Goal: Task Accomplishment & Management: Manage account settings

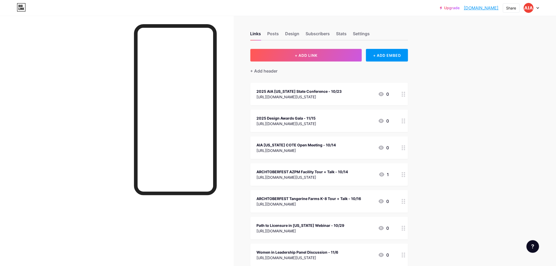
click at [537, 6] on div at bounding box center [531, 7] width 15 height 9
click at [493, 73] on li "Logout" at bounding box center [505, 74] width 65 height 14
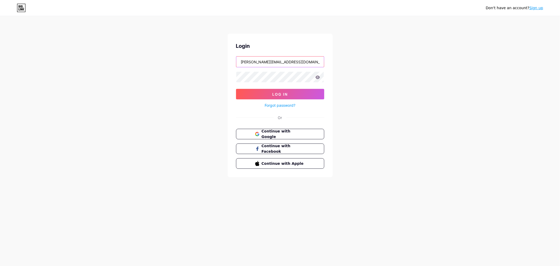
click at [284, 62] on input "[PERSON_NAME][EMAIL_ADDRESS][DOMAIN_NAME][US_STATE]" at bounding box center [280, 61] width 88 height 11
type input "[EMAIL_ADDRESS][DOMAIN_NAME][US_STATE]"
click at [284, 95] on span "Log In" at bounding box center [279, 94] width 15 height 4
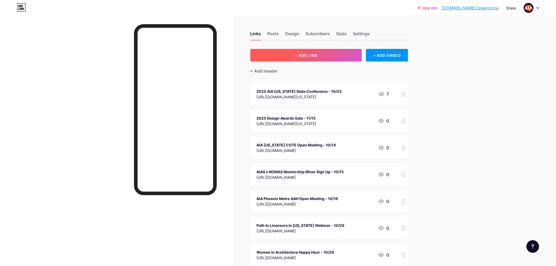
click at [309, 56] on span "+ ADD LINK" at bounding box center [306, 55] width 23 height 4
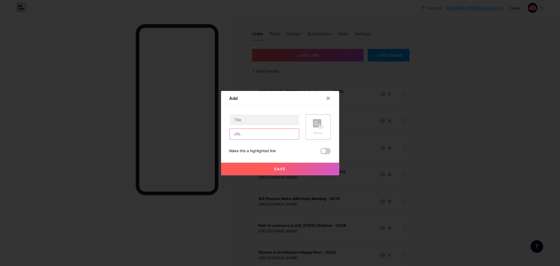
click at [243, 133] on input "text" at bounding box center [264, 134] width 69 height 11
paste input "[URL][DOMAIN_NAME]"
type input "[URL][DOMAIN_NAME]"
click at [240, 121] on input "text" at bounding box center [264, 119] width 69 height 11
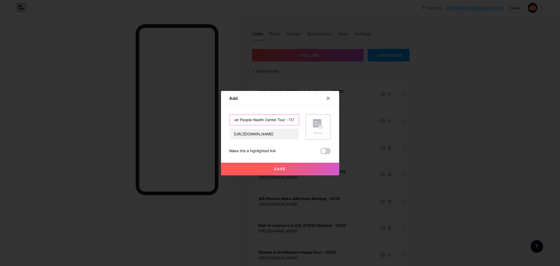
scroll to position [0, 7]
type input "River People Health Center Tour - 11/12"
click at [277, 169] on span "Save" at bounding box center [280, 168] width 12 height 4
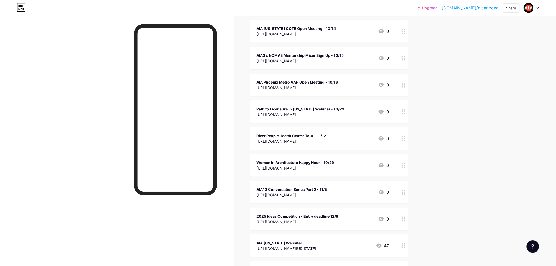
scroll to position [117, 0]
click at [450, 131] on div "Upgrade [DOMAIN_NAME]/aiaari... [DOMAIN_NAME]/aiaarizona Share Switch accounts …" at bounding box center [278, 220] width 556 height 674
click at [538, 7] on icon at bounding box center [537, 8] width 3 height 2
click at [502, 74] on li "Logout" at bounding box center [505, 74] width 65 height 14
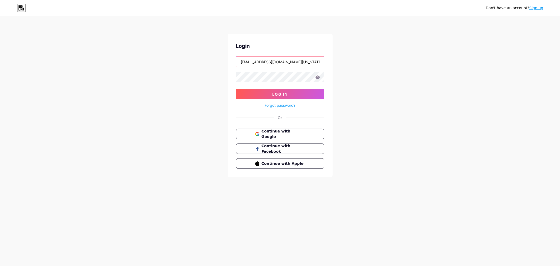
click at [298, 61] on input "[EMAIL_ADDRESS][DOMAIN_NAME][US_STATE]" at bounding box center [280, 61] width 88 height 11
type input "[PERSON_NAME][EMAIL_ADDRESS][DOMAIN_NAME][US_STATE]"
click at [285, 93] on span "Log In" at bounding box center [279, 94] width 15 height 4
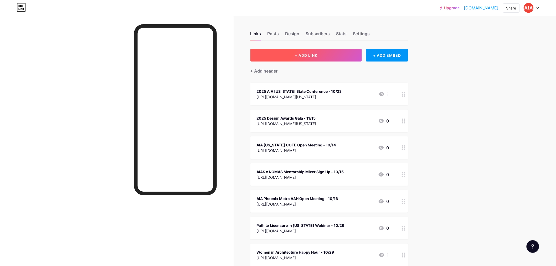
click at [305, 56] on span "+ ADD LINK" at bounding box center [306, 55] width 23 height 4
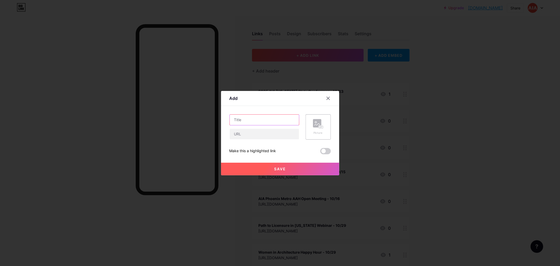
click at [248, 121] on input "text" at bounding box center [264, 119] width 69 height 11
type input "River People Health Center Tour - 11/12"
click at [248, 132] on input "text" at bounding box center [264, 134] width 69 height 11
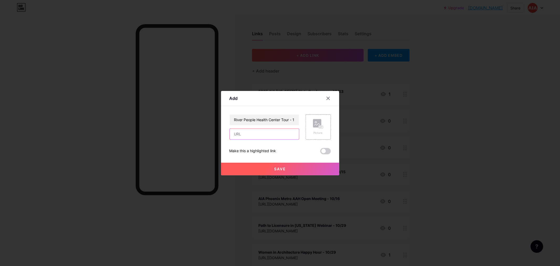
paste input "[URL][DOMAIN_NAME]"
type input "[URL][DOMAIN_NAME]"
click at [268, 174] on button "Save" at bounding box center [280, 169] width 118 height 13
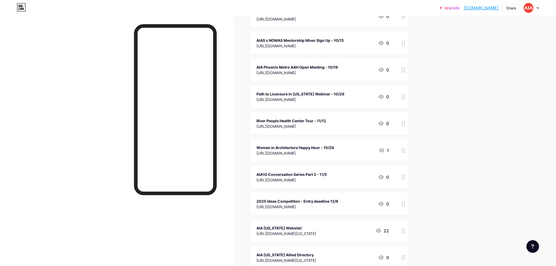
scroll to position [146, 0]
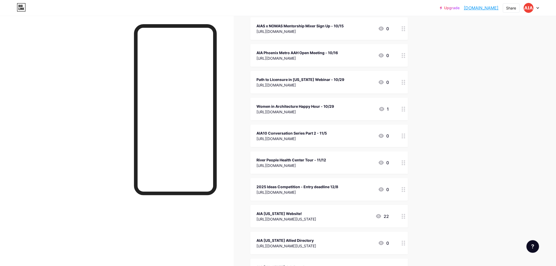
click at [455, 107] on div "Upgrade aiaphxmetroaz.b... [DOMAIN_NAME] Share Switch accounts AIA [US_STATE] […" at bounding box center [278, 191] width 556 height 674
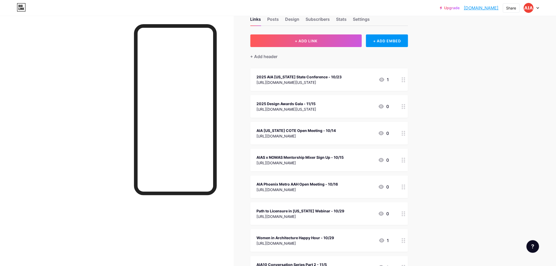
scroll to position [0, 0]
